Goal: Task Accomplishment & Management: Manage account settings

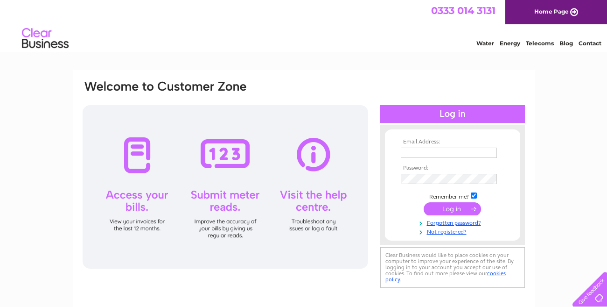
type input "rmmotorsmot@outlook.com"
click at [452, 211] on input "submit" at bounding box center [452, 208] width 57 height 13
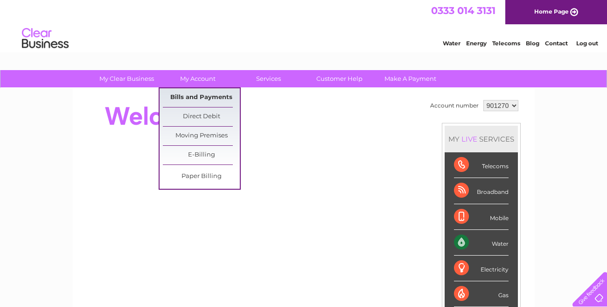
click at [192, 99] on link "Bills and Payments" at bounding box center [201, 97] width 77 height 19
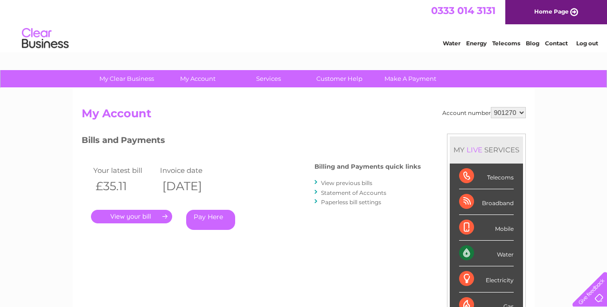
click at [141, 217] on link "." at bounding box center [131, 217] width 81 height 14
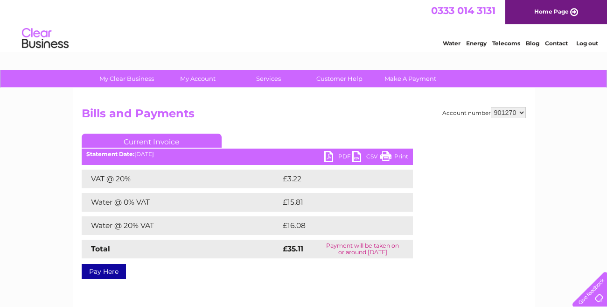
click at [328, 155] on link "PDF" at bounding box center [338, 158] width 28 height 14
